Goal: Transaction & Acquisition: Book appointment/travel/reservation

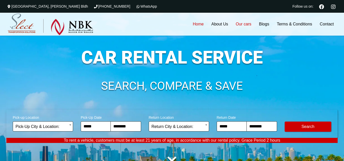
click at [244, 23] on link "Our cars" at bounding box center [243, 24] width 23 height 23
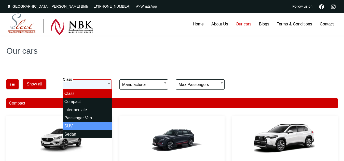
select select "*"
